Goal: Task Accomplishment & Management: Manage account settings

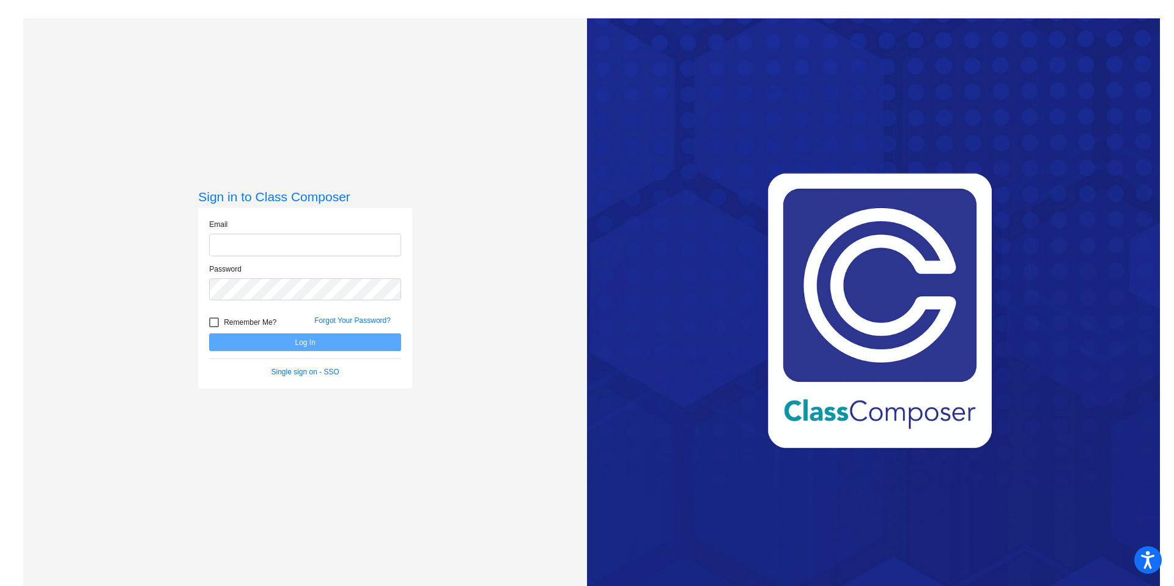
type input "[EMAIL_ADDRESS][DOMAIN_NAME]"
click at [274, 352] on form "Email [EMAIL_ADDRESS][DOMAIN_NAME] Password Remember Me? Forgot Your Password? …" at bounding box center [305, 298] width 192 height 158
click at [277, 348] on button "Log In" at bounding box center [305, 342] width 192 height 18
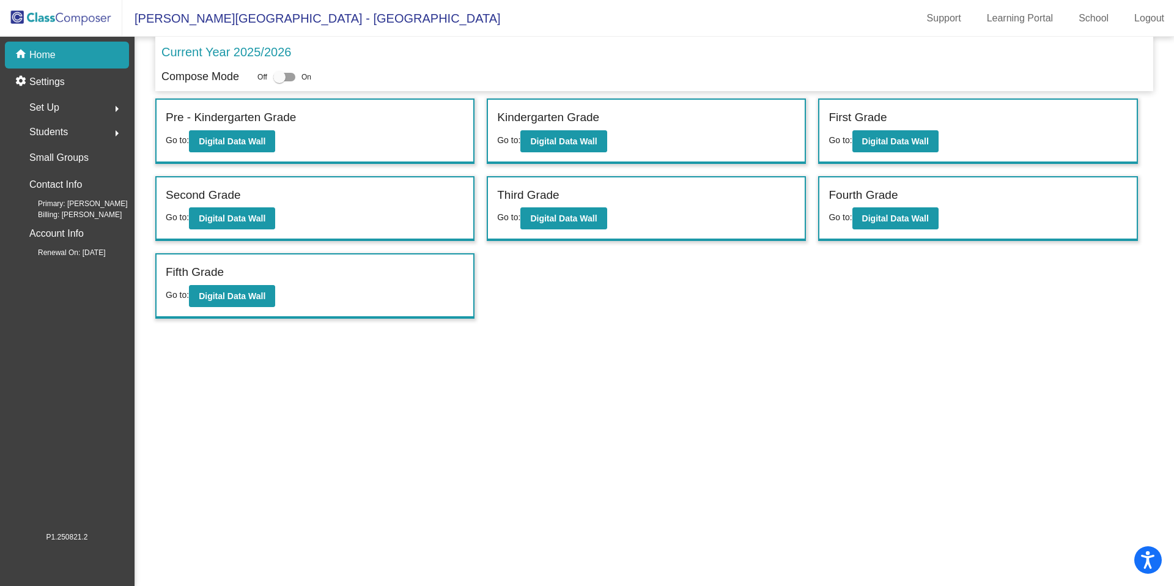
click at [54, 130] on span "Students" at bounding box center [48, 131] width 39 height 17
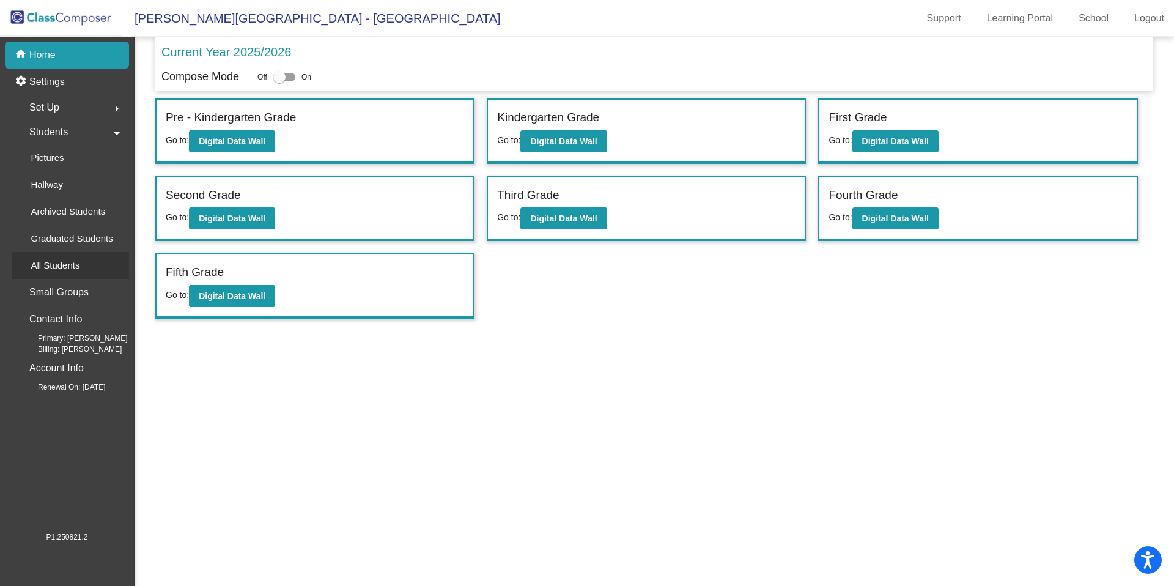
click at [47, 265] on p "All Students" at bounding box center [55, 265] width 49 height 15
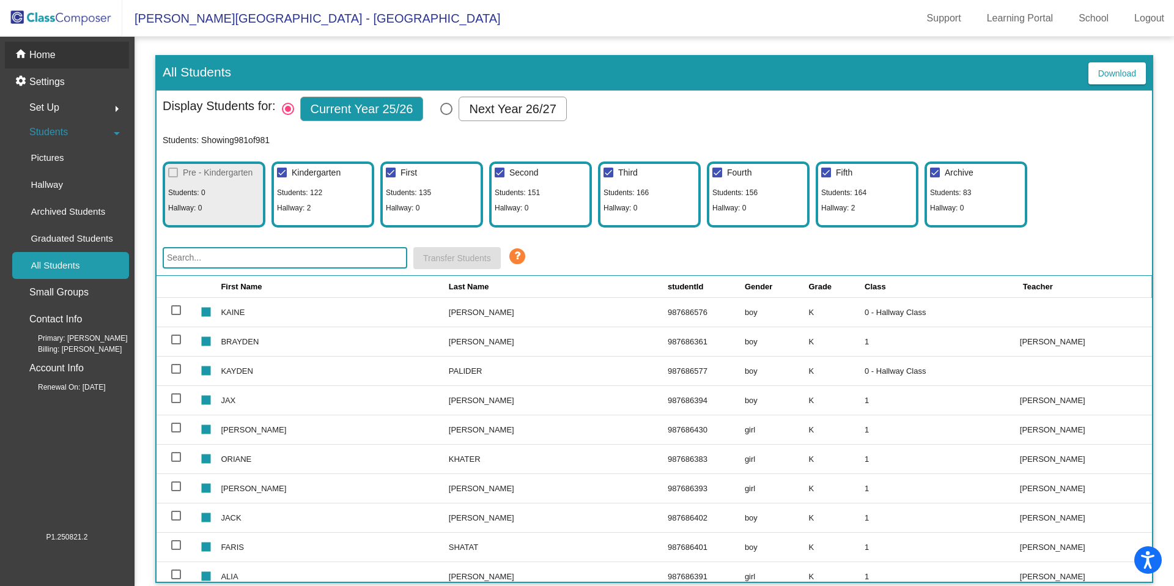
click at [54, 56] on p "Home" at bounding box center [42, 55] width 26 height 15
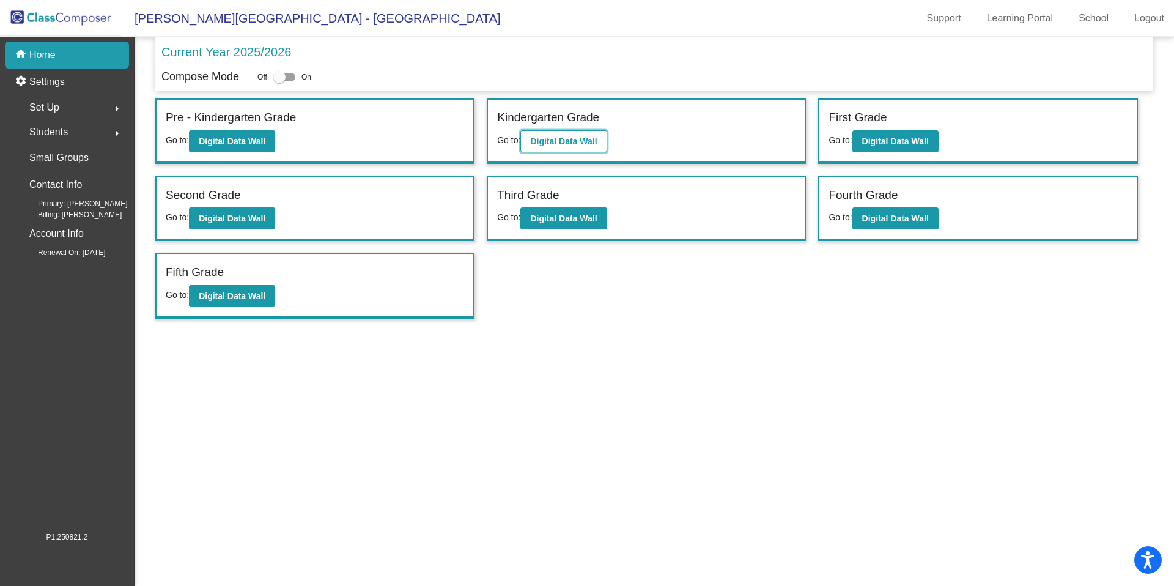
click at [567, 139] on b "Digital Data Wall" at bounding box center [563, 141] width 67 height 10
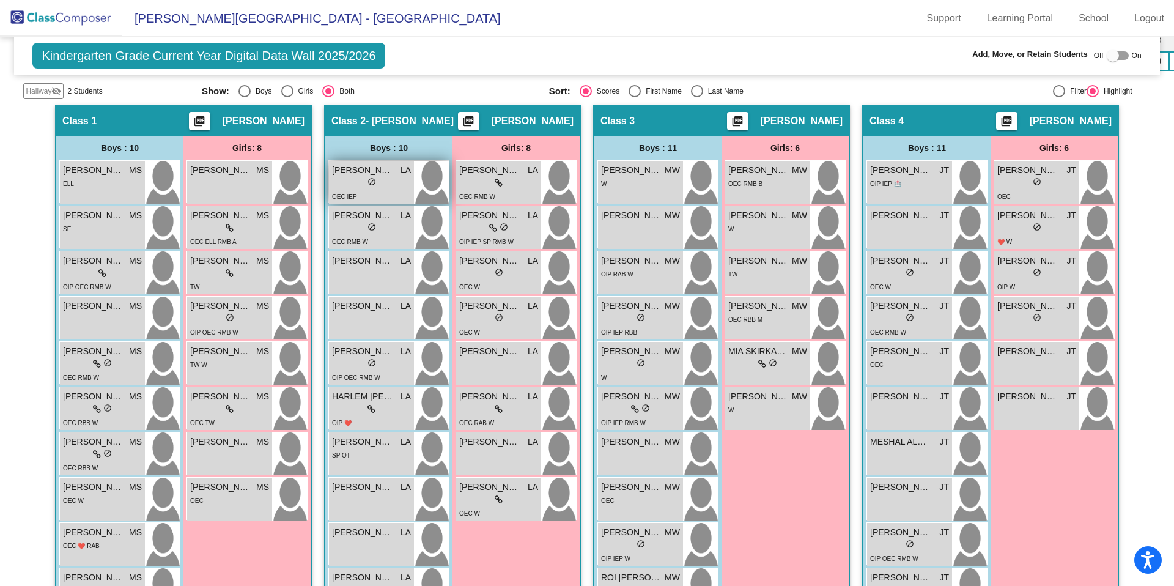
scroll to position [320, 0]
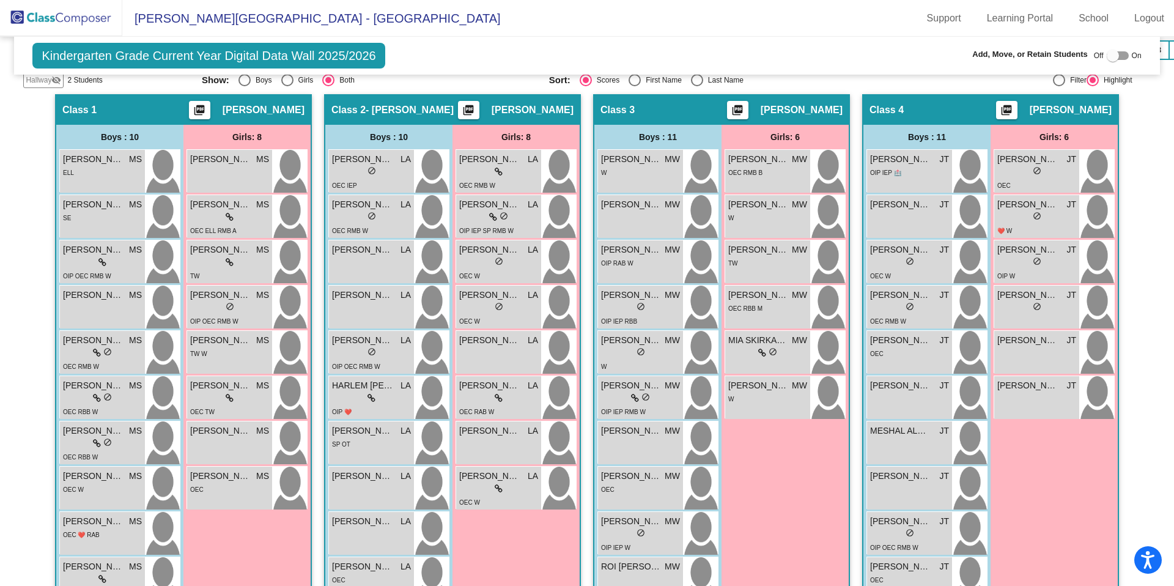
click at [476, 109] on mat-icon "picture_as_pdf" at bounding box center [468, 112] width 15 height 17
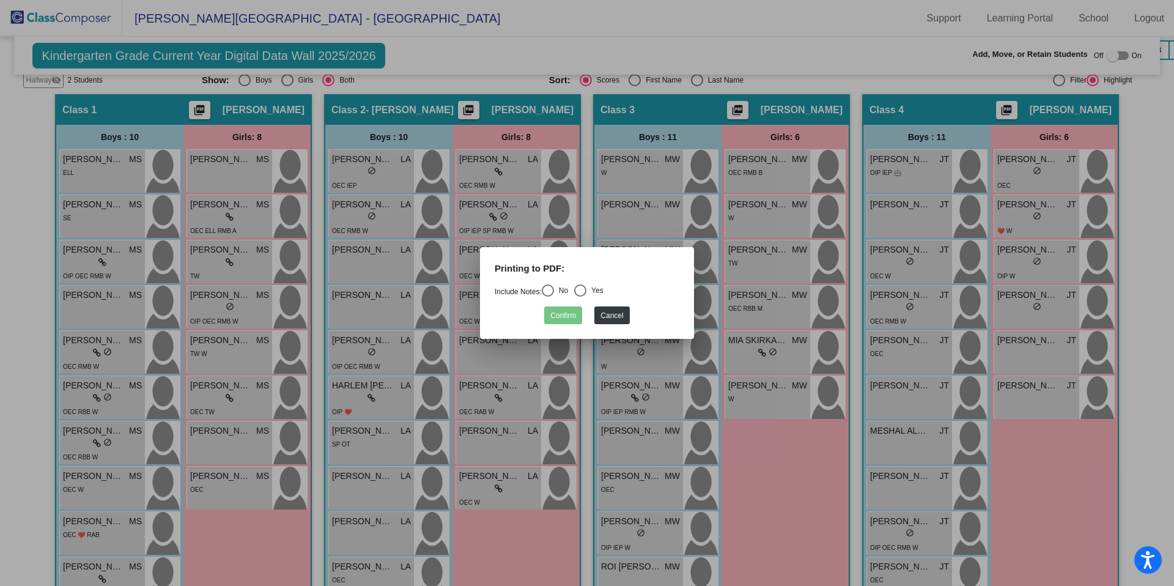
click at [549, 287] on div "Select an option" at bounding box center [548, 290] width 12 height 12
click at [548, 297] on input "No" at bounding box center [547, 297] width 1 height 1
radio input "true"
click at [573, 317] on button "Confirm" at bounding box center [563, 315] width 38 height 18
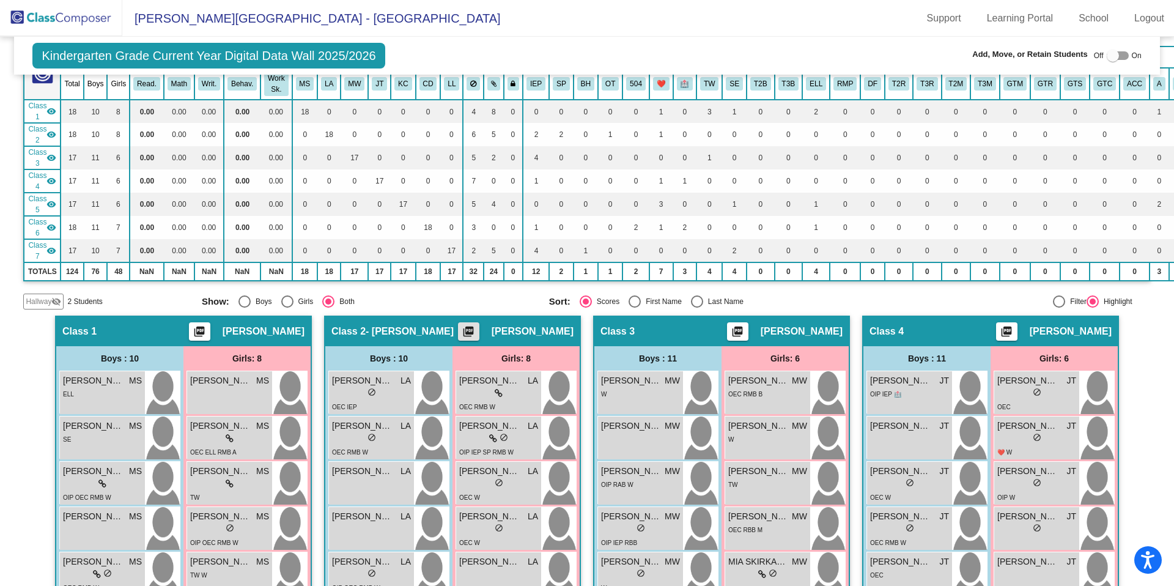
scroll to position [0, 0]
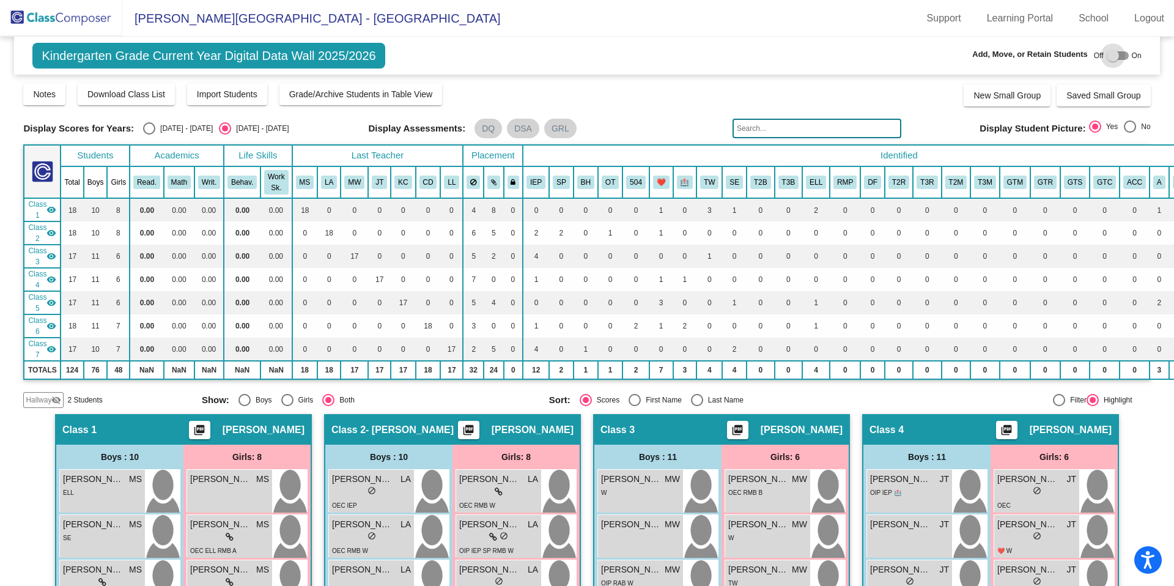
click at [1110, 61] on div at bounding box center [1113, 56] width 12 height 12
checkbox input "true"
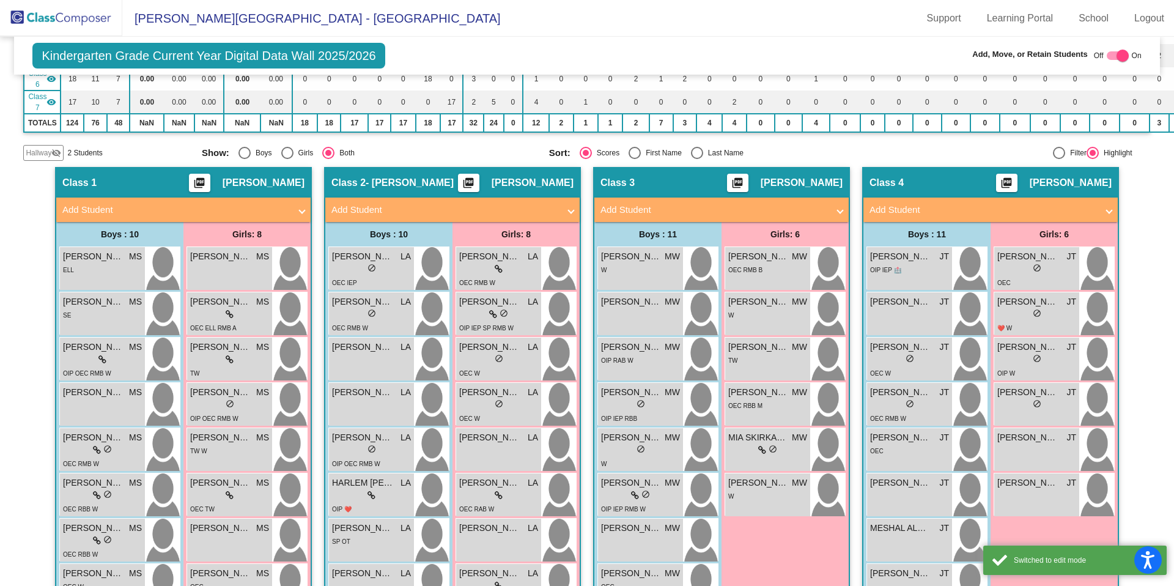
scroll to position [128, 0]
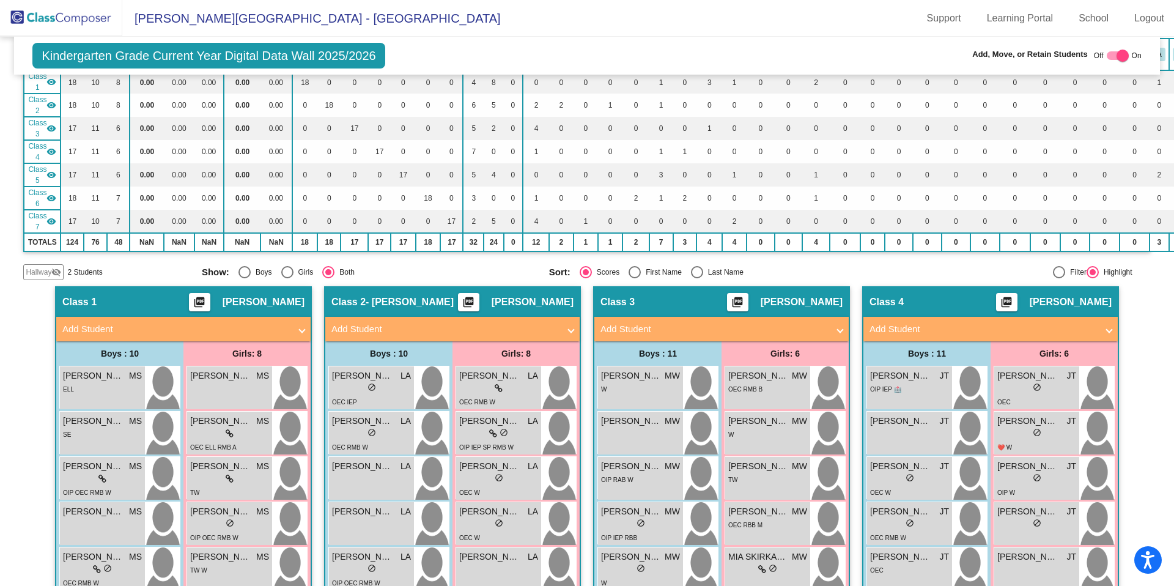
click at [46, 271] on span "Hallway" at bounding box center [39, 272] width 26 height 11
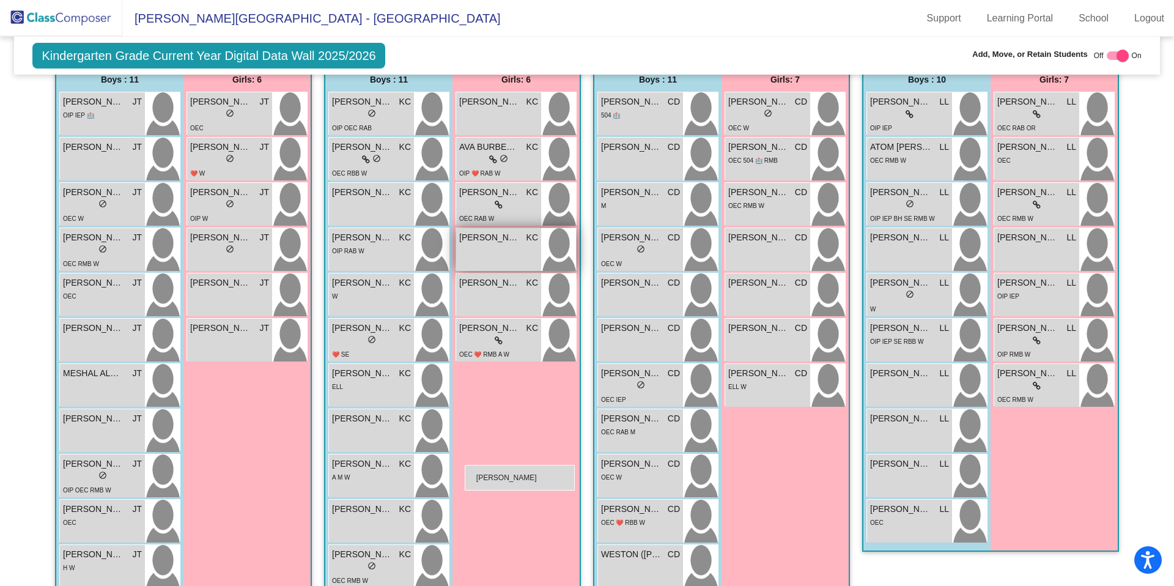
scroll to position [1028, 0]
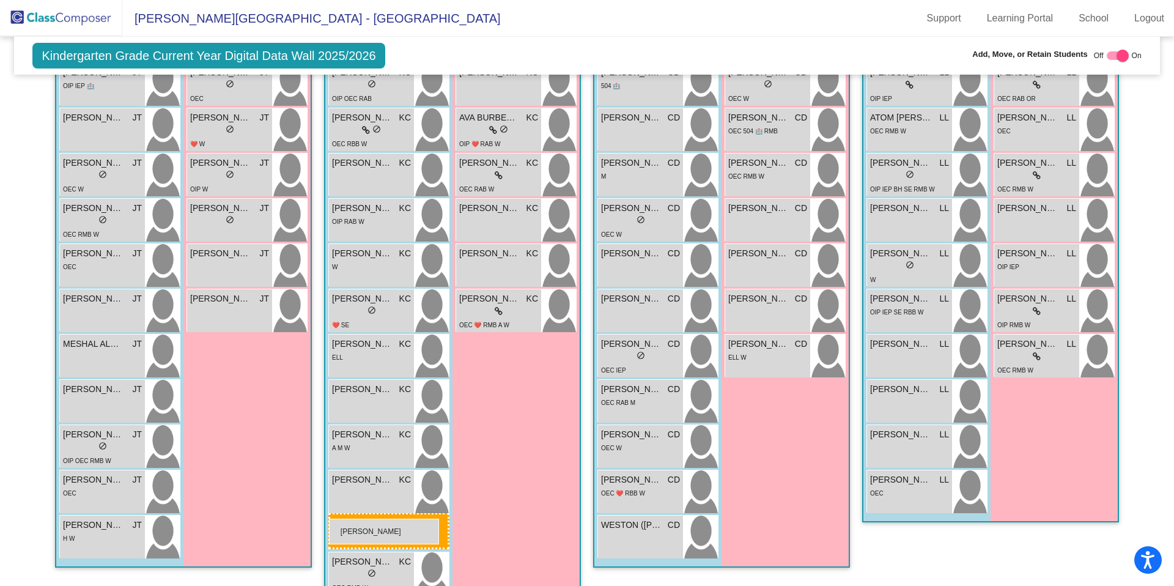
drag, startPoint x: 109, startPoint y: 383, endPoint x: 329, endPoint y: 518, distance: 258.1
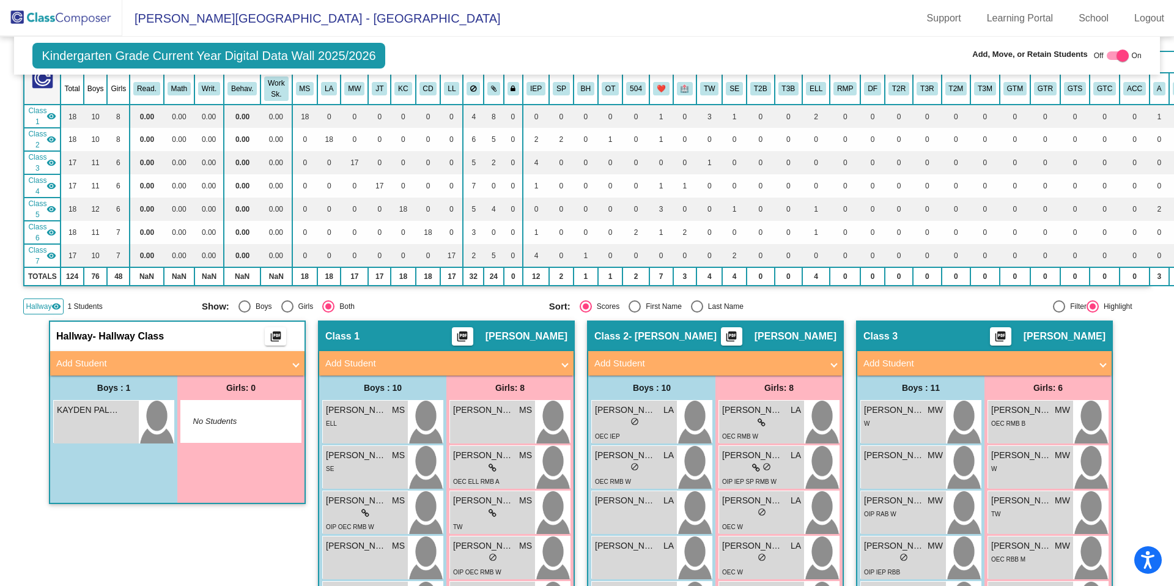
scroll to position [0, 0]
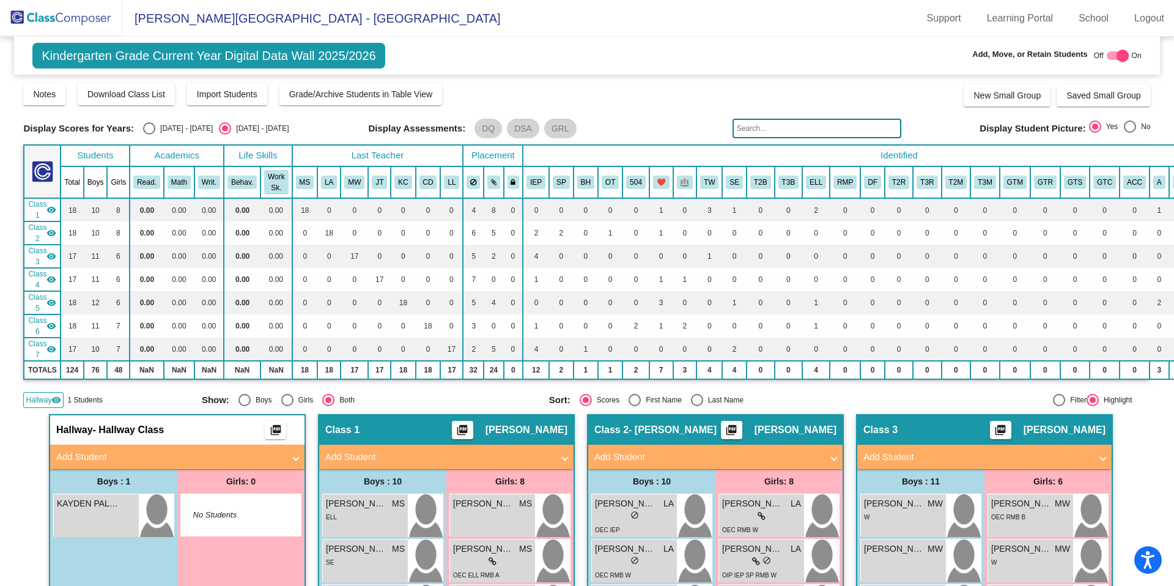
click at [77, 17] on img at bounding box center [61, 18] width 122 height 36
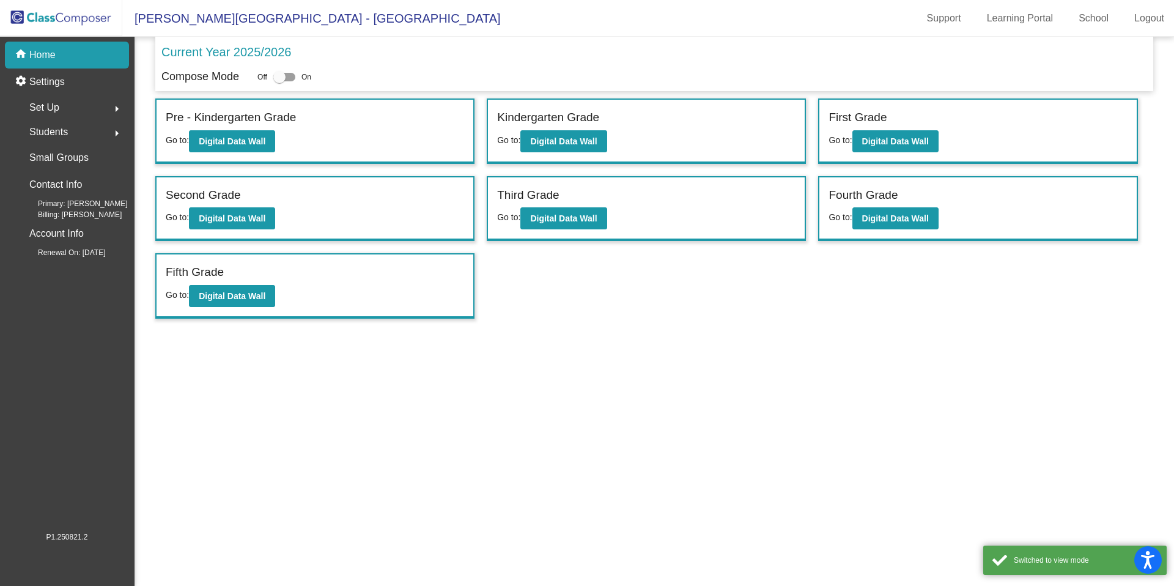
click at [90, 125] on div "Students arrow_right" at bounding box center [70, 132] width 117 height 24
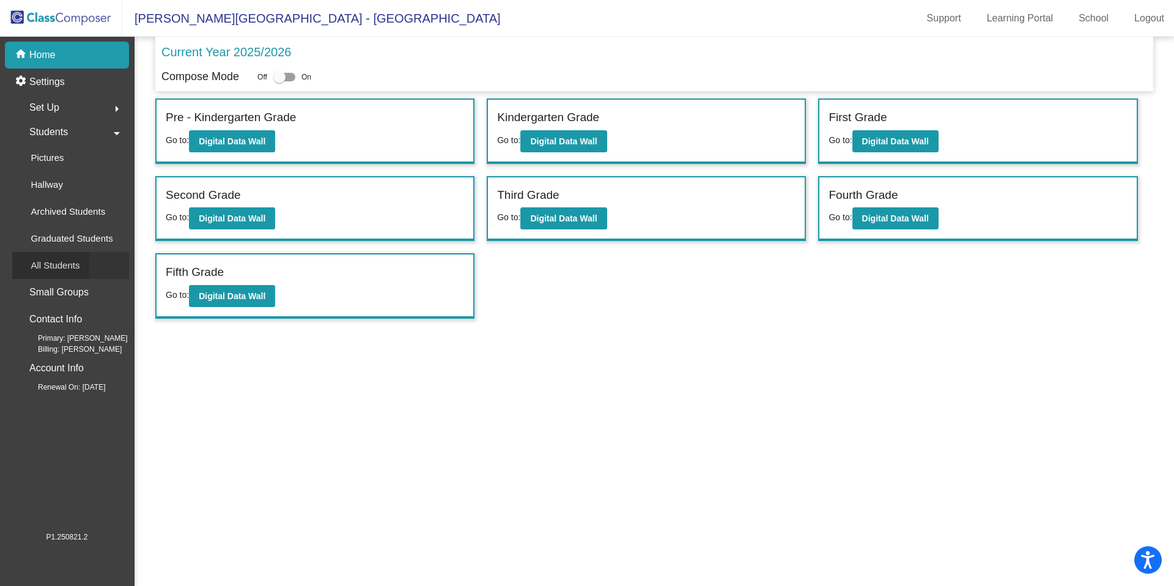
click at [67, 260] on p "All Students" at bounding box center [55, 265] width 49 height 15
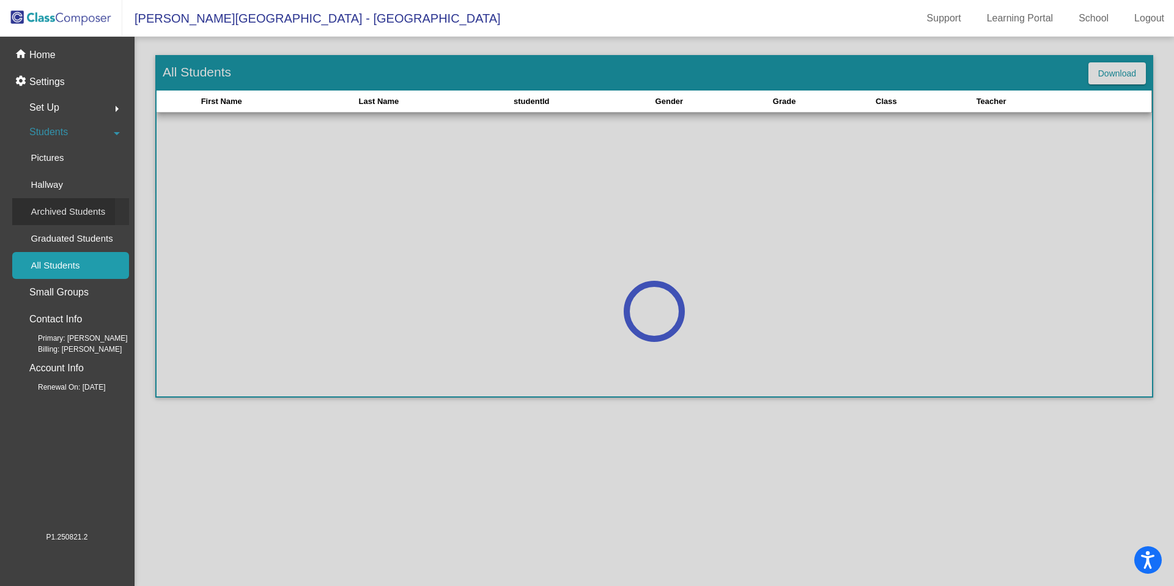
click at [71, 208] on p "Archived Students" at bounding box center [68, 211] width 75 height 15
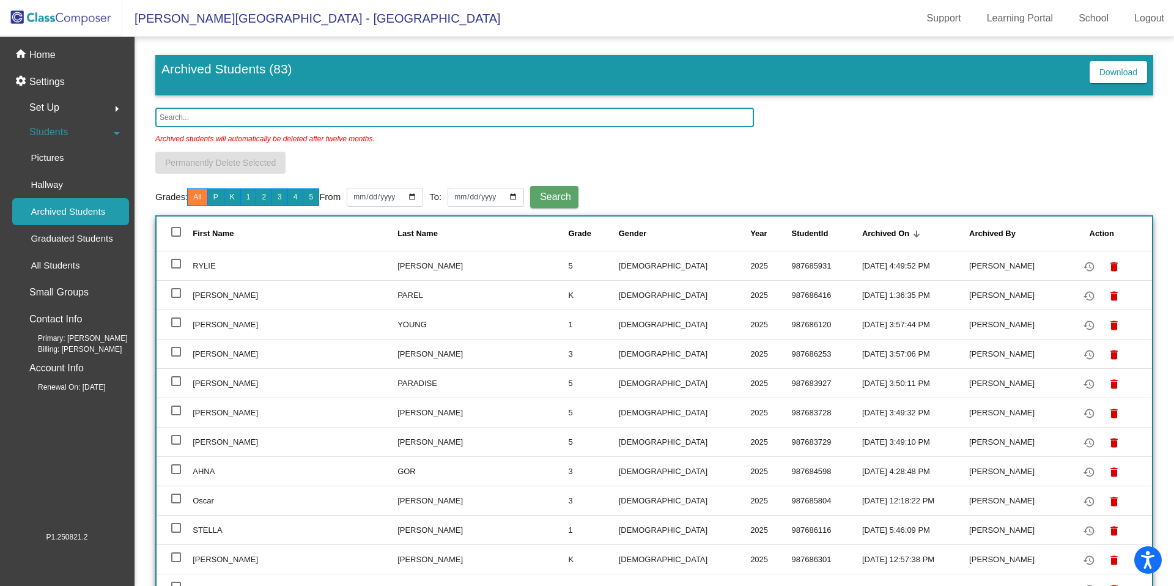
click at [196, 116] on input "text" at bounding box center [454, 118] width 599 height 20
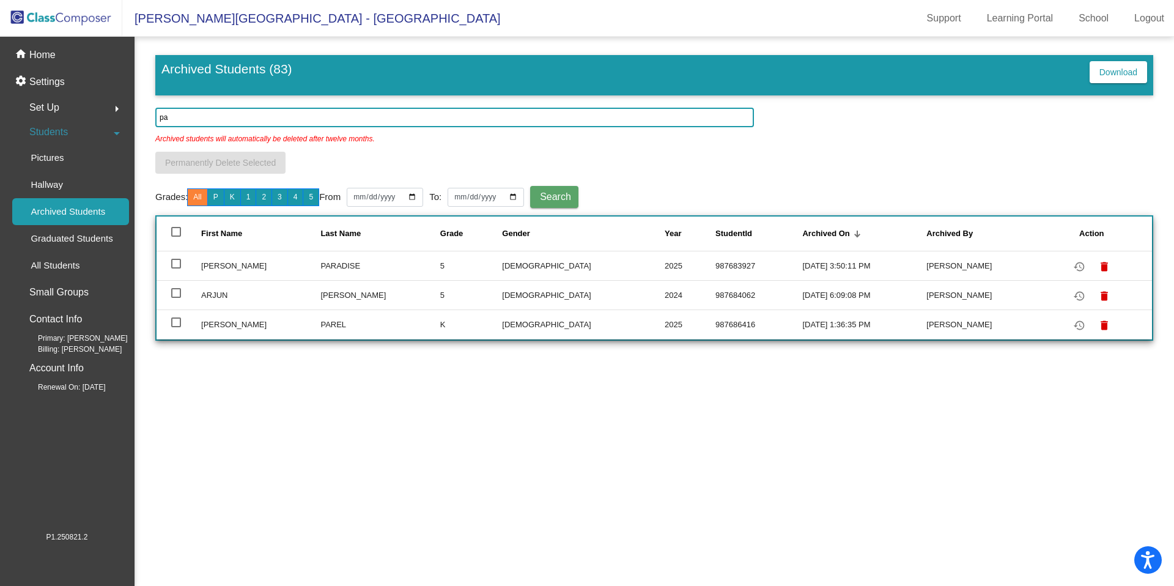
type input "p"
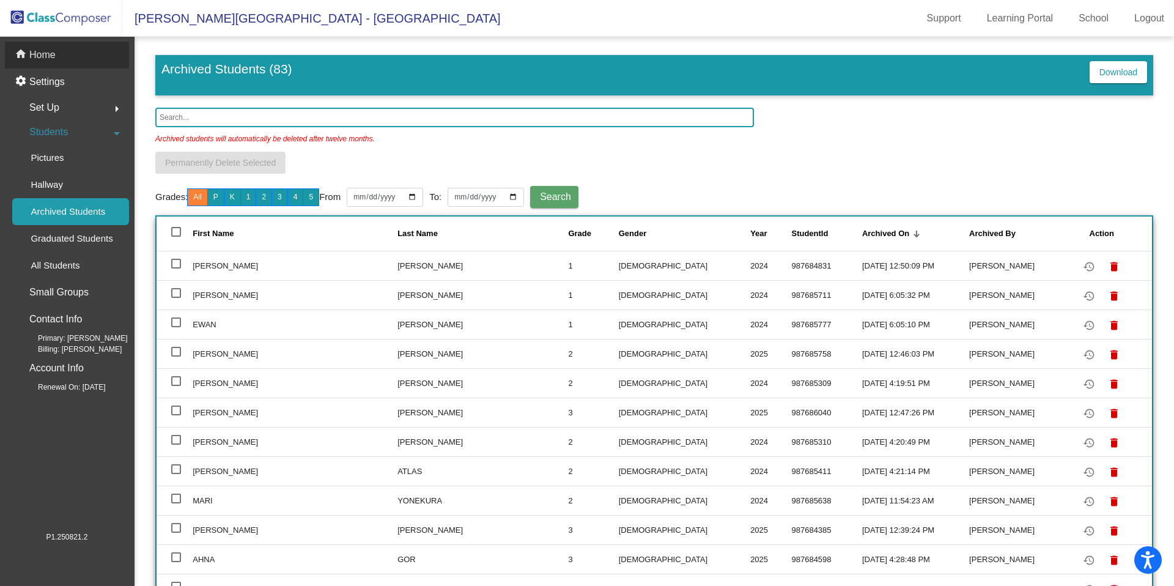
click at [48, 56] on p "Home" at bounding box center [42, 55] width 26 height 15
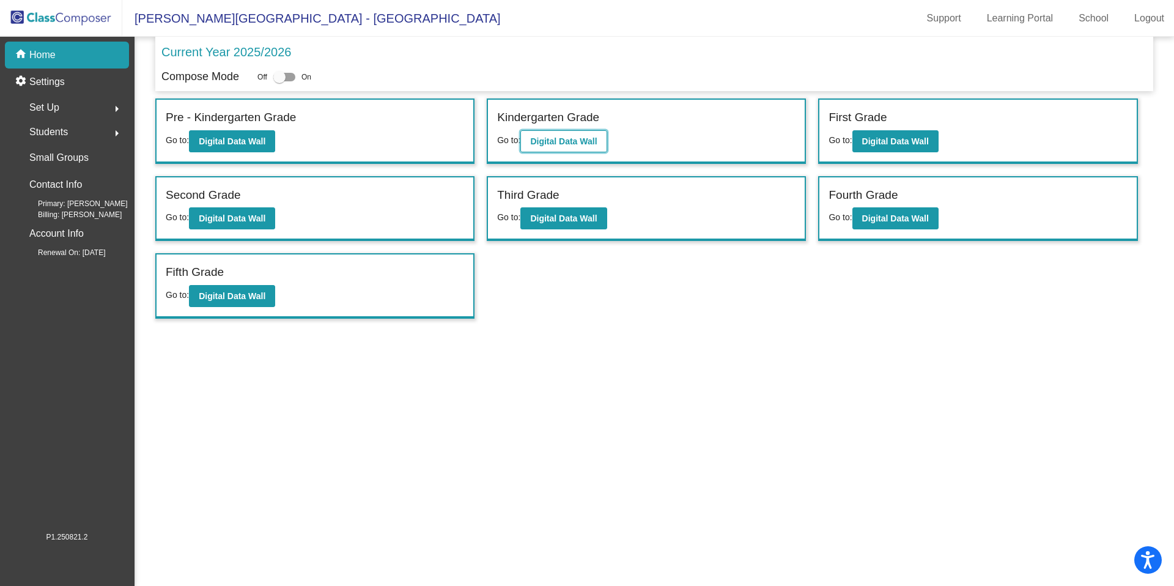
click at [566, 133] on button "Digital Data Wall" at bounding box center [563, 141] width 86 height 22
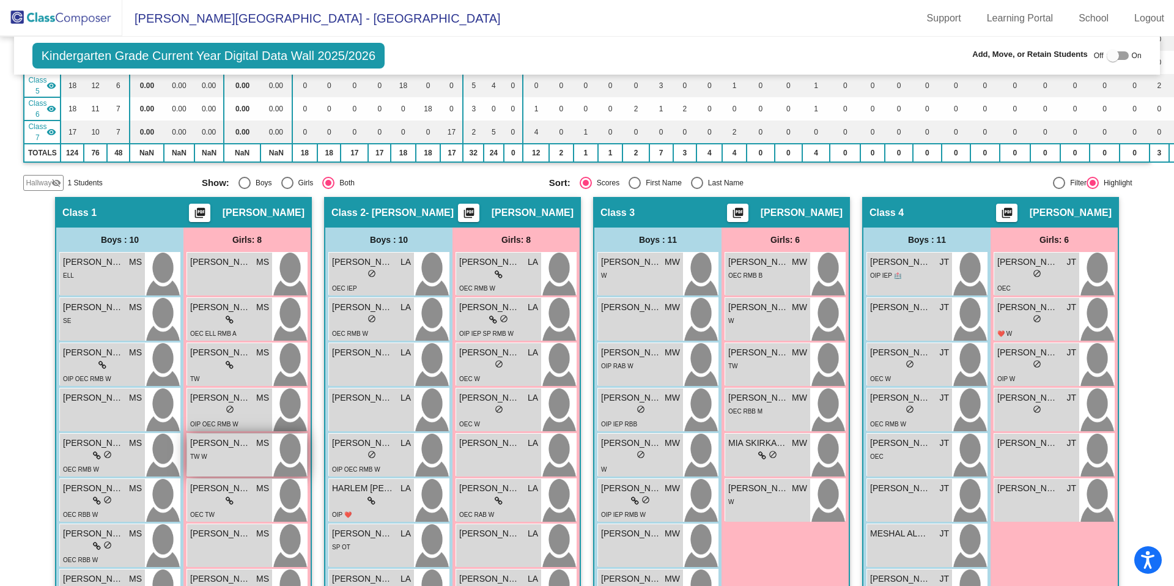
scroll to position [208, 0]
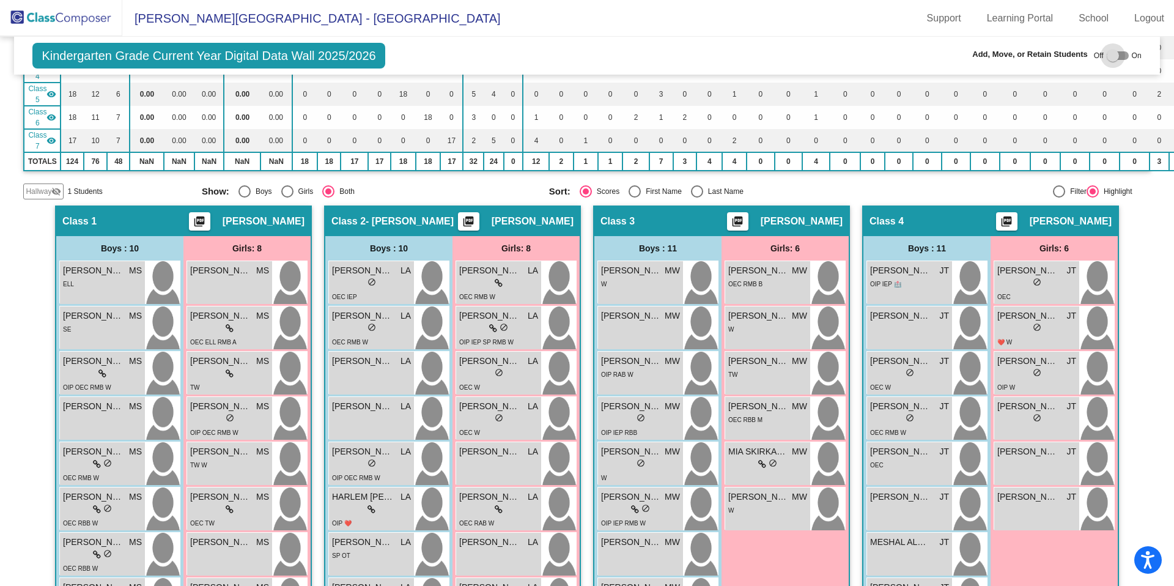
drag, startPoint x: 1102, startPoint y: 58, endPoint x: 858, endPoint y: 72, distance: 244.9
click at [1107, 57] on div at bounding box center [1113, 56] width 12 height 12
checkbox input "true"
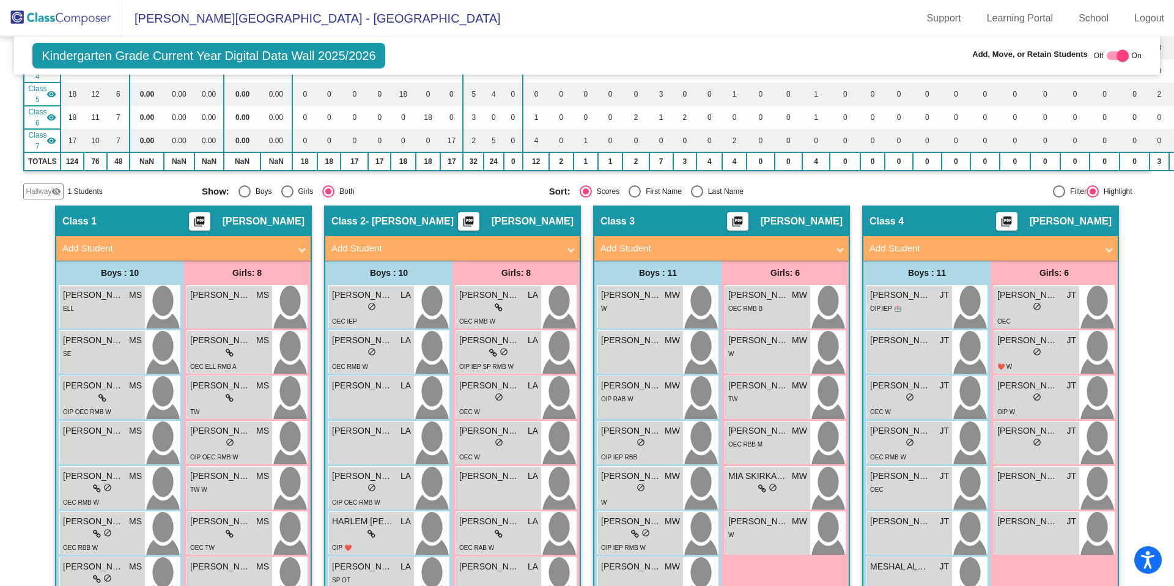
click at [39, 193] on span "Hallway" at bounding box center [39, 191] width 26 height 11
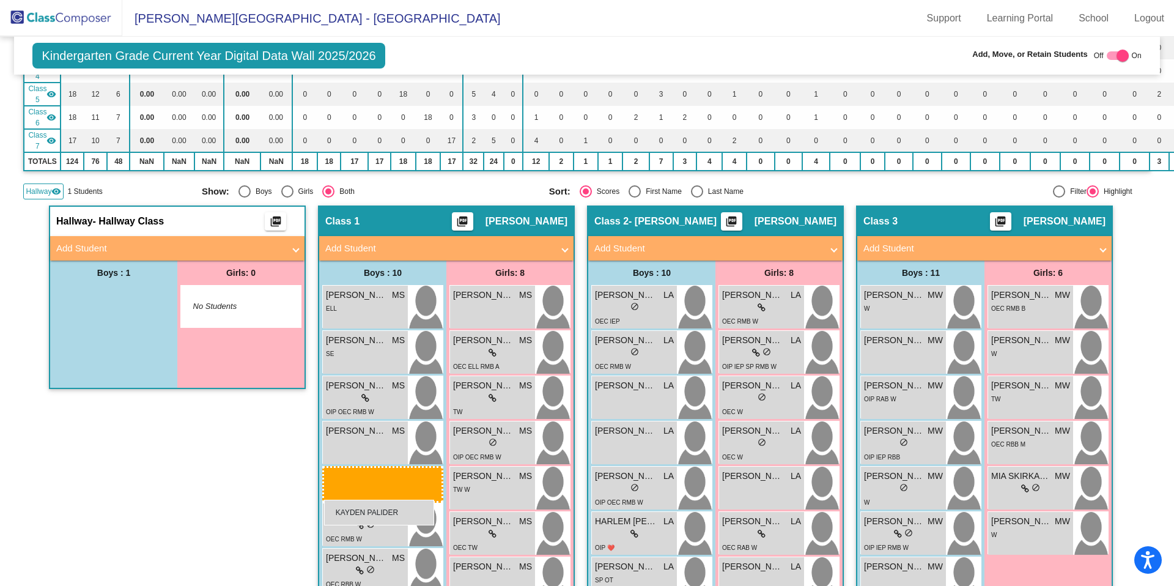
drag, startPoint x: 99, startPoint y: 297, endPoint x: 324, endPoint y: 499, distance: 302.6
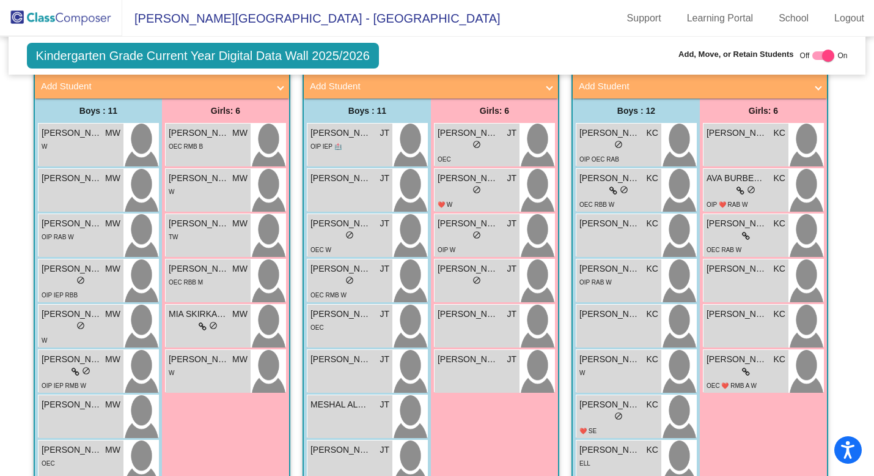
scroll to position [970, 0]
